Goal: Entertainment & Leisure: Consume media (video, audio)

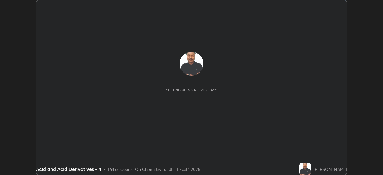
scroll to position [175, 383]
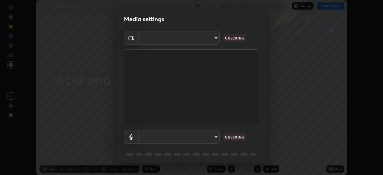
type input "5b0ce39d11be3a435715daab6ad7fa25508616855f5d18a60cdf0faa8df0ce2b"
type input "a1042adff76ea4b5505a52ff3a0232de4086f7e529f4609d60403d5288817579"
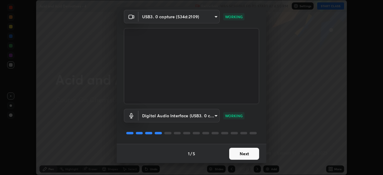
click at [240, 155] on button "Next" at bounding box center [244, 154] width 30 height 12
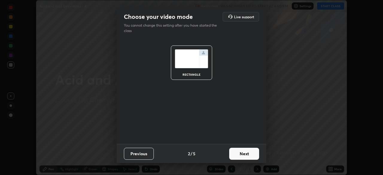
click at [239, 156] on button "Next" at bounding box center [244, 154] width 30 height 12
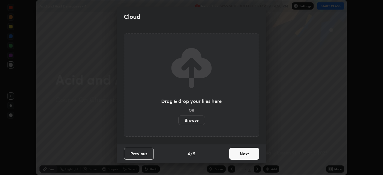
click at [240, 156] on button "Next" at bounding box center [244, 154] width 30 height 12
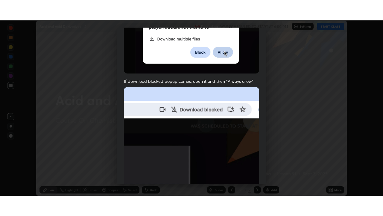
scroll to position [143, 0]
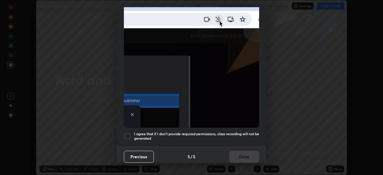
click at [128, 133] on div at bounding box center [127, 136] width 7 height 7
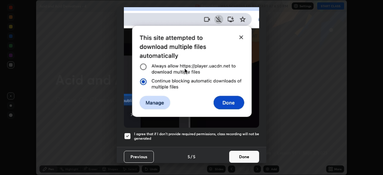
click at [245, 153] on button "Done" at bounding box center [244, 157] width 30 height 12
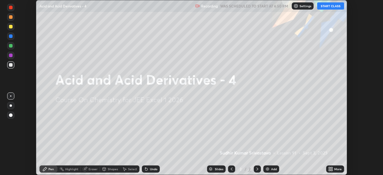
click at [326, 6] on button "START CLASS" at bounding box center [330, 5] width 27 height 7
click at [330, 168] on icon at bounding box center [329, 167] width 1 height 1
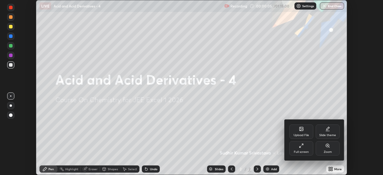
click at [299, 149] on div "Full screen" at bounding box center [302, 148] width 24 height 14
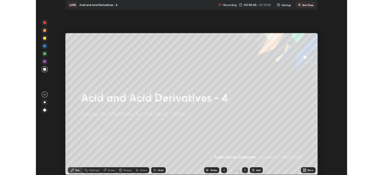
scroll to position [216, 383]
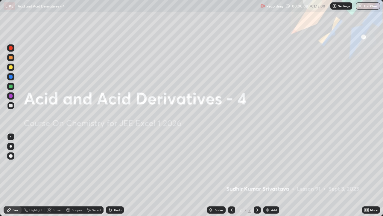
click at [269, 175] on img at bounding box center [267, 209] width 5 height 5
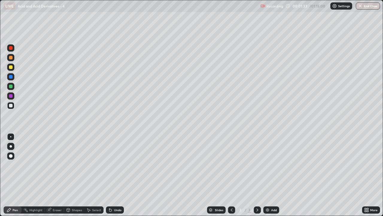
click at [59, 175] on div "Eraser" at bounding box center [57, 209] width 9 height 3
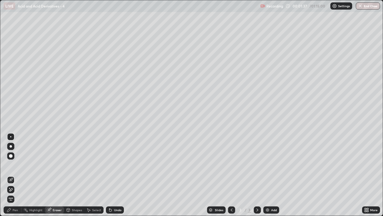
click at [19, 175] on div "Pen" at bounding box center [13, 209] width 18 height 7
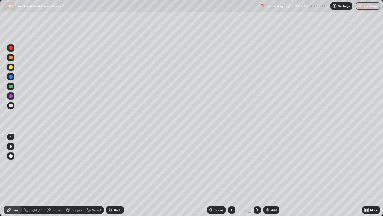
click at [271, 175] on div "Add" at bounding box center [272, 209] width 16 height 7
click at [57, 175] on div "Eraser" at bounding box center [57, 209] width 9 height 3
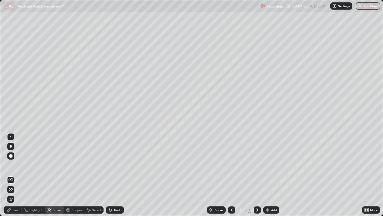
click at [16, 175] on div "Pen" at bounding box center [13, 209] width 18 height 7
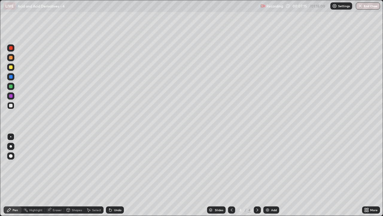
click at [269, 175] on div "Add" at bounding box center [272, 209] width 16 height 7
click at [55, 175] on div "Eraser" at bounding box center [57, 209] width 9 height 3
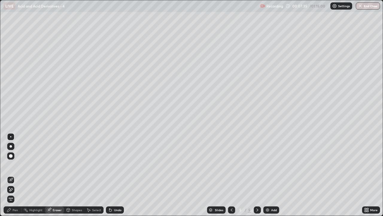
click at [15, 175] on div "Pen" at bounding box center [13, 209] width 18 height 7
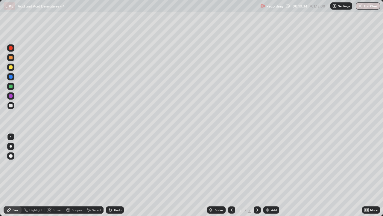
click at [277, 175] on div "Add" at bounding box center [272, 209] width 16 height 7
click at [275, 175] on div "Add" at bounding box center [274, 209] width 6 height 3
click at [272, 175] on div "Add" at bounding box center [274, 209] width 6 height 3
click at [273, 175] on div "Add" at bounding box center [274, 209] width 6 height 3
click at [270, 175] on div "Add" at bounding box center [272, 209] width 16 height 7
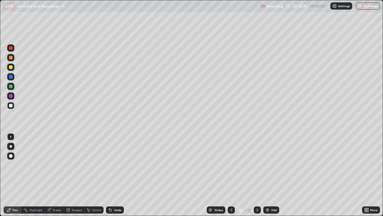
click at [59, 175] on div "Eraser" at bounding box center [57, 209] width 9 height 3
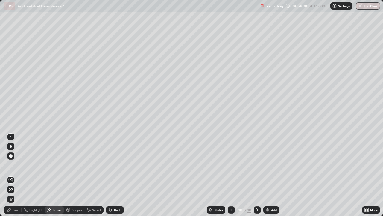
click at [18, 175] on div "Pen" at bounding box center [13, 209] width 18 height 7
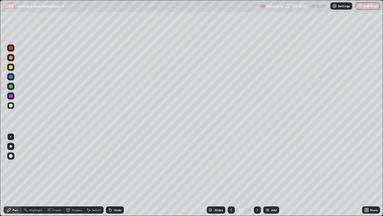
click at [61, 175] on div "Eraser" at bounding box center [57, 209] width 9 height 3
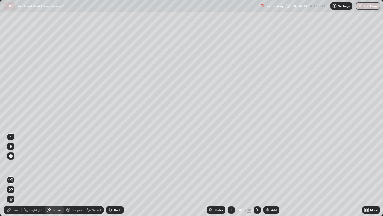
click at [19, 175] on div "Pen" at bounding box center [13, 209] width 18 height 7
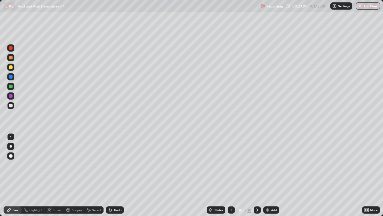
click at [59, 175] on div "Eraser" at bounding box center [57, 209] width 9 height 3
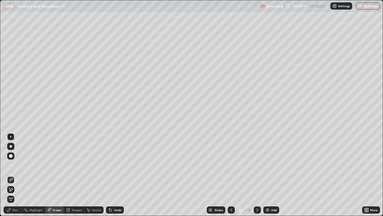
click at [15, 175] on div "Pen" at bounding box center [13, 209] width 18 height 7
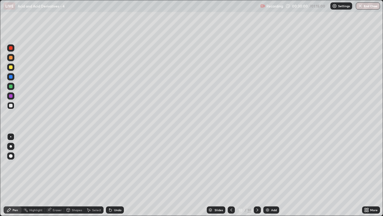
click at [55, 175] on div "Eraser" at bounding box center [57, 209] width 9 height 3
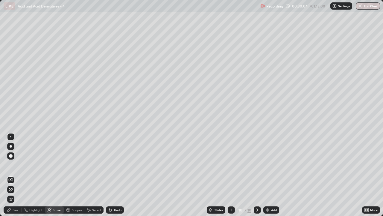
click at [15, 175] on div "Pen" at bounding box center [13, 209] width 18 height 7
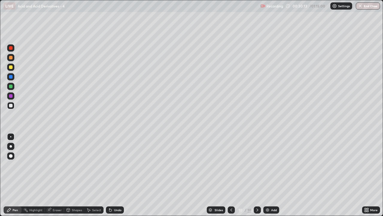
click at [56, 175] on div "Eraser" at bounding box center [57, 209] width 9 height 3
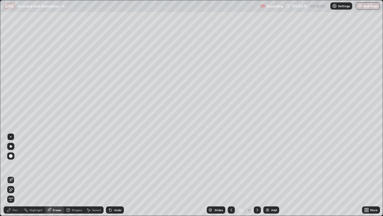
click at [15, 175] on div "Pen" at bounding box center [15, 209] width 5 height 3
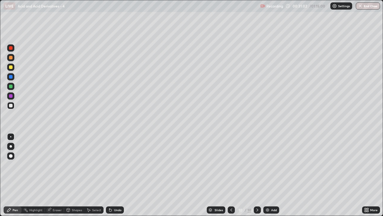
click at [271, 175] on div "Add" at bounding box center [274, 209] width 6 height 3
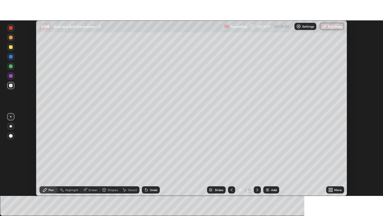
scroll to position [29770, 29562]
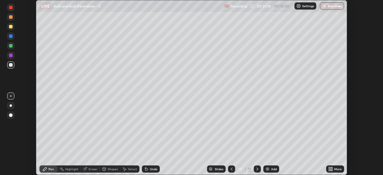
click at [332, 169] on icon at bounding box center [331, 169] width 5 height 5
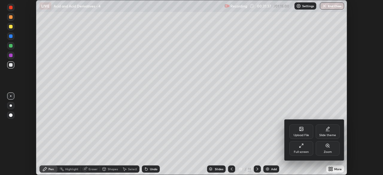
click at [301, 146] on icon at bounding box center [301, 145] width 5 height 5
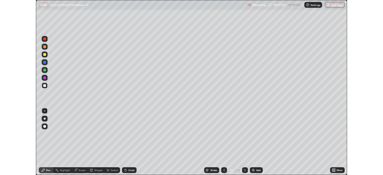
scroll to position [216, 383]
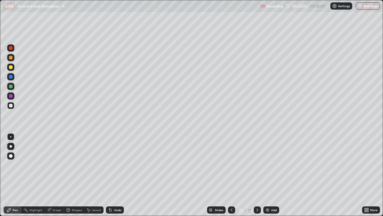
click at [55, 175] on div "Eraser" at bounding box center [57, 209] width 9 height 3
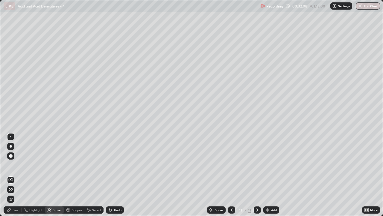
click at [13, 175] on div "Pen" at bounding box center [15, 209] width 5 height 3
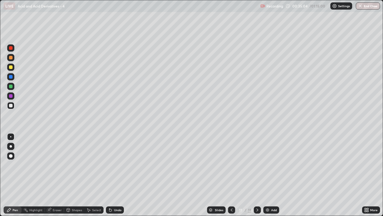
click at [56, 175] on div "Eraser" at bounding box center [57, 209] width 9 height 3
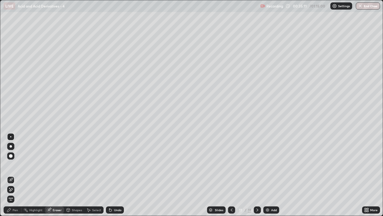
click at [14, 175] on div "Pen" at bounding box center [15, 209] width 5 height 3
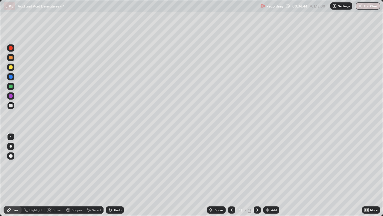
click at [258, 175] on icon at bounding box center [257, 209] width 5 height 5
click at [276, 175] on div "Add" at bounding box center [274, 209] width 6 height 3
click at [273, 175] on div "Add" at bounding box center [274, 209] width 6 height 3
click at [1, 1] on div "LIVE Acid and Acid Derivatives - 4 Recording 00:39:21 / 01:15:00 Settings End C…" at bounding box center [191, 6] width 383 height 12
click at [56, 175] on div "Eraser" at bounding box center [57, 209] width 9 height 3
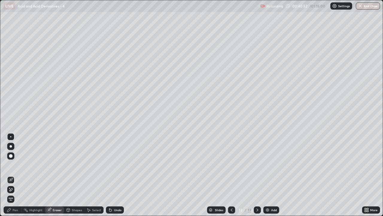
click at [16, 175] on div "Pen" at bounding box center [13, 209] width 18 height 7
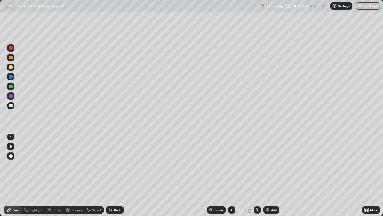
click at [273, 175] on div "Add" at bounding box center [272, 209] width 16 height 7
click at [275, 175] on div "Add" at bounding box center [274, 209] width 6 height 3
click at [257, 175] on icon at bounding box center [257, 209] width 5 height 5
click at [273, 175] on div "Add" at bounding box center [274, 209] width 6 height 3
click at [58, 175] on div "Eraser" at bounding box center [57, 209] width 9 height 3
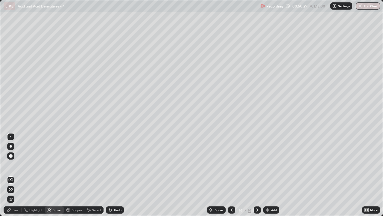
click at [19, 175] on div "Pen" at bounding box center [13, 209] width 18 height 7
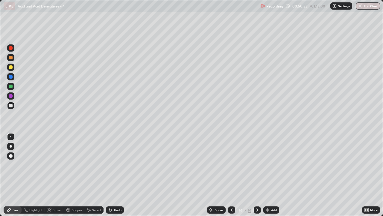
click at [275, 175] on div "Add" at bounding box center [272, 209] width 16 height 7
click at [273, 175] on div "Add" at bounding box center [274, 209] width 6 height 3
click at [59, 175] on div "Eraser" at bounding box center [57, 209] width 9 height 3
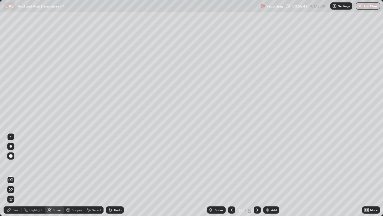
click at [16, 175] on div "Pen" at bounding box center [13, 209] width 18 height 7
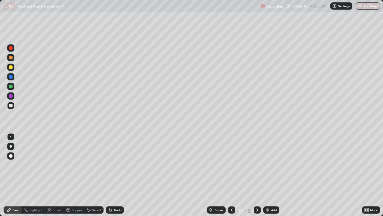
click at [272, 175] on div "Add" at bounding box center [274, 209] width 6 height 3
click at [57, 175] on div "Eraser" at bounding box center [57, 209] width 9 height 3
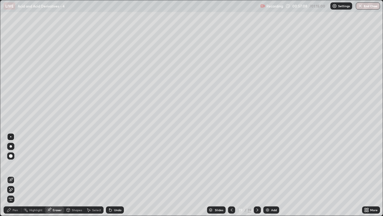
click at [16, 175] on div "Pen" at bounding box center [15, 209] width 5 height 3
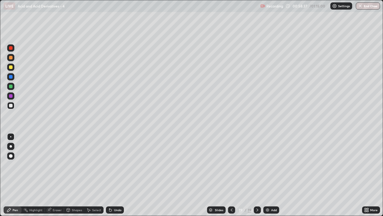
click at [273, 175] on div "Add" at bounding box center [274, 209] width 6 height 3
click at [274, 175] on div "Add" at bounding box center [275, 209] width 6 height 3
click at [60, 175] on div "Eraser" at bounding box center [57, 209] width 9 height 3
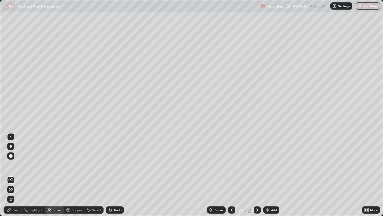
click at [13, 175] on div "Pen" at bounding box center [13, 209] width 18 height 7
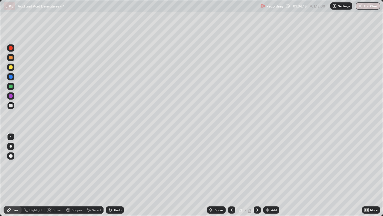
click at [273, 175] on div "Add" at bounding box center [274, 209] width 6 height 3
click at [57, 175] on div "Eraser" at bounding box center [57, 209] width 9 height 3
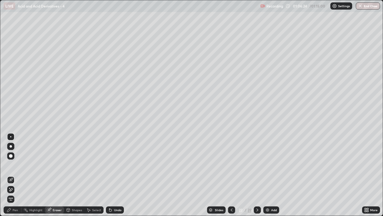
click at [16, 175] on div "Pen" at bounding box center [15, 209] width 5 height 3
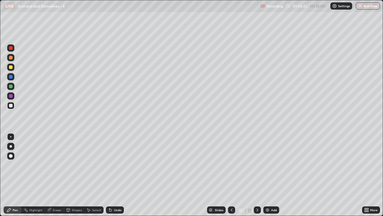
click at [55, 175] on div "Eraser" at bounding box center [57, 209] width 9 height 3
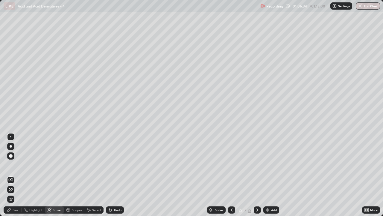
click at [16, 175] on div "Pen" at bounding box center [15, 209] width 5 height 3
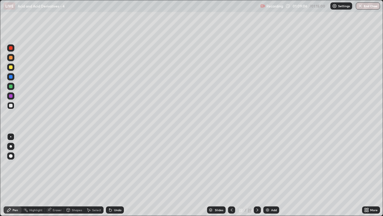
click at [1, 3] on div "LIVE Acid and Acid Derivatives - 4 Recording 01:09:06 / 01:15:00 Settings End C…" at bounding box center [191, 6] width 383 height 12
click at [368, 6] on button "End Class" at bounding box center [369, 5] width 24 height 7
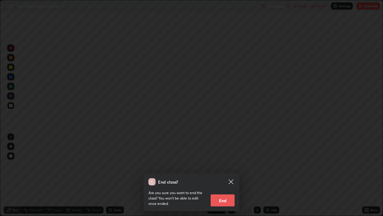
click at [217, 175] on button "End" at bounding box center [223, 200] width 24 height 12
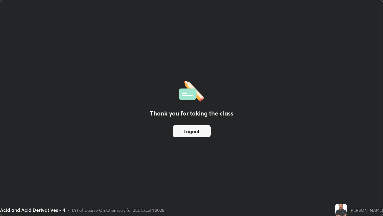
click at [190, 133] on button "Logout" at bounding box center [192, 131] width 38 height 12
click at [190, 130] on button "Logout" at bounding box center [192, 131] width 38 height 12
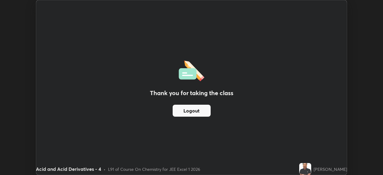
scroll to position [29770, 29562]
